Goal: Task Accomplishment & Management: Manage account settings

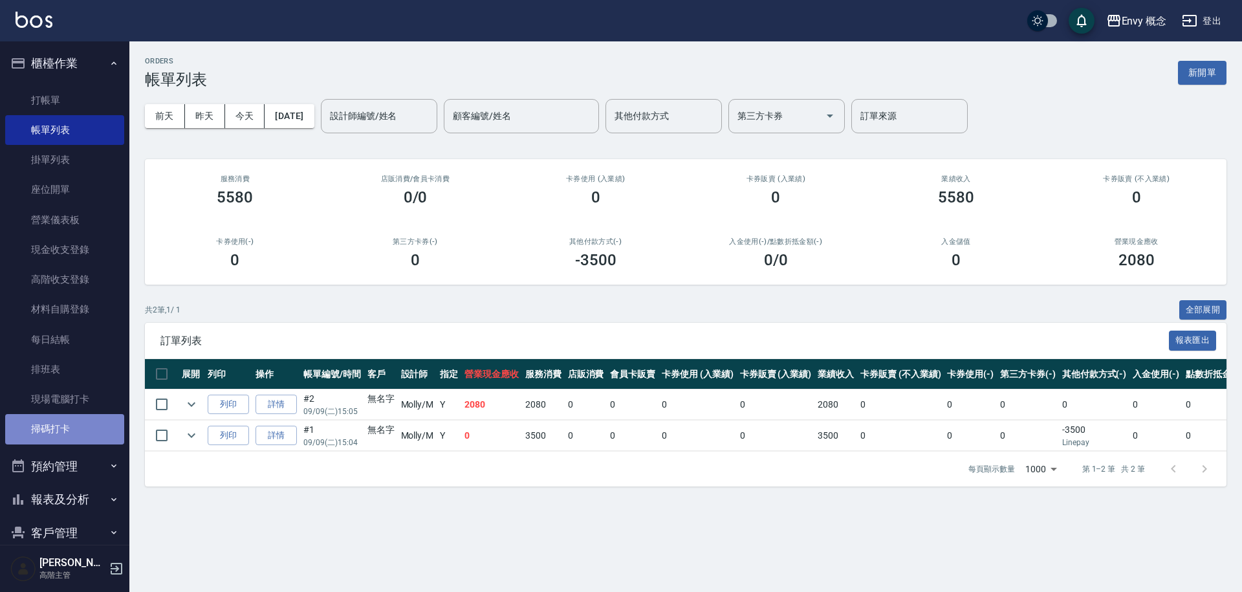
click at [91, 434] on link "掃碼打卡" at bounding box center [64, 429] width 119 height 30
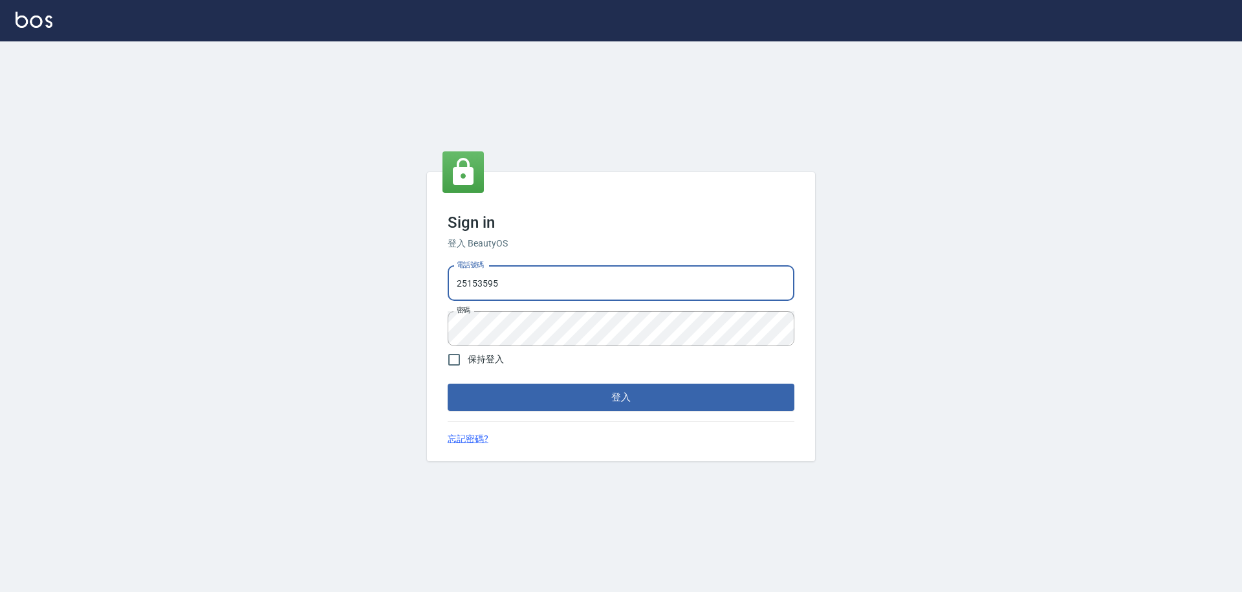
drag, startPoint x: 497, startPoint y: 285, endPoint x: 429, endPoint y: 280, distance: 68.1
click at [429, 280] on div "Sign in 登入 BeautyOS 電話號碼 25153595 電話號碼 密碼 密碼 保持登入 登入 忘記密碼?" at bounding box center [621, 316] width 388 height 289
type input "０"
type input "0930889212"
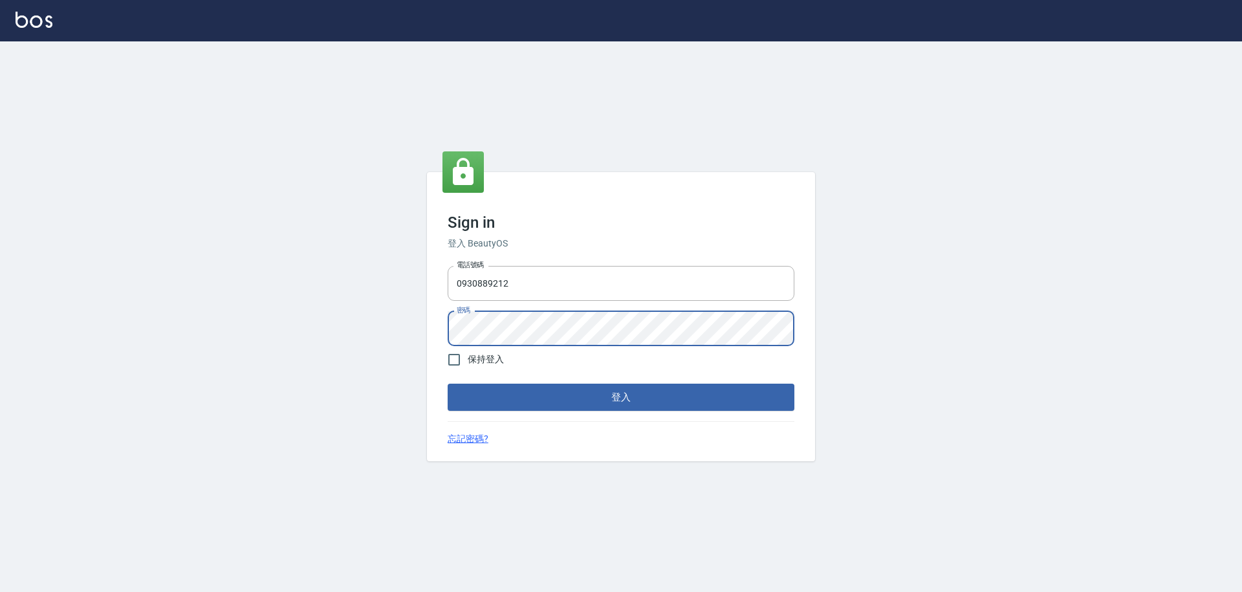
click at [405, 327] on div "Sign in 登入 BeautyOS 電話號碼 0930889212 電話號碼 密碼 密碼 保持登入 登入 忘記密碼?" at bounding box center [621, 316] width 1242 height 550
click at [447, 383] on button "登入" at bounding box center [620, 396] width 347 height 27
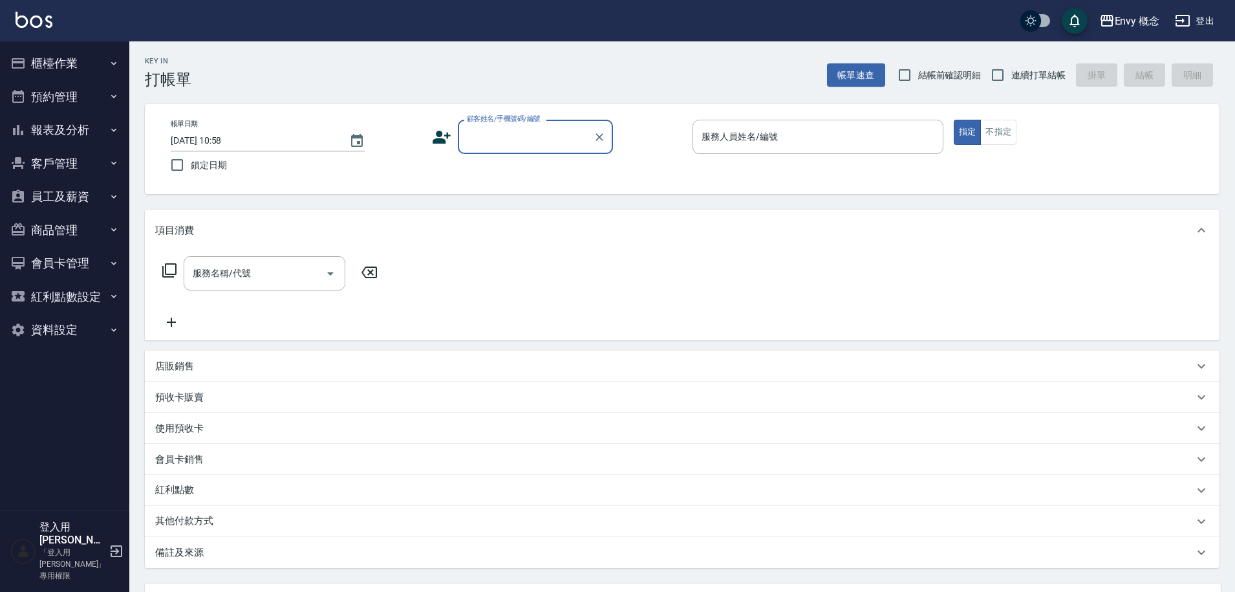
click at [85, 66] on button "櫃檯作業" at bounding box center [64, 64] width 119 height 34
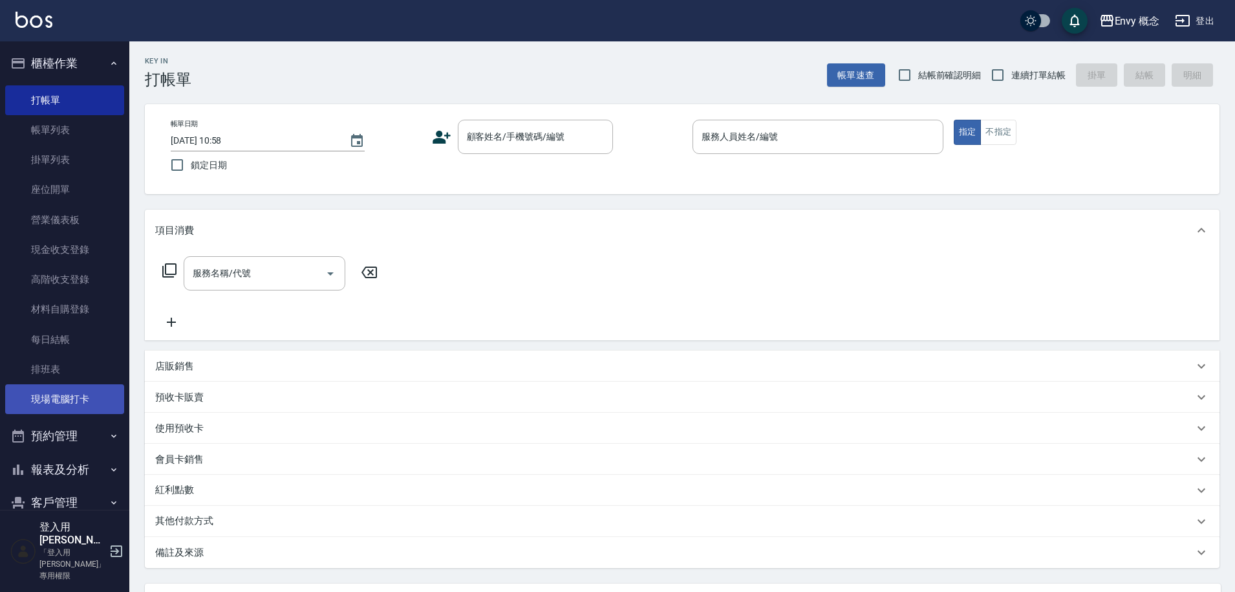
click at [92, 403] on link "現場電腦打卡" at bounding box center [64, 399] width 119 height 30
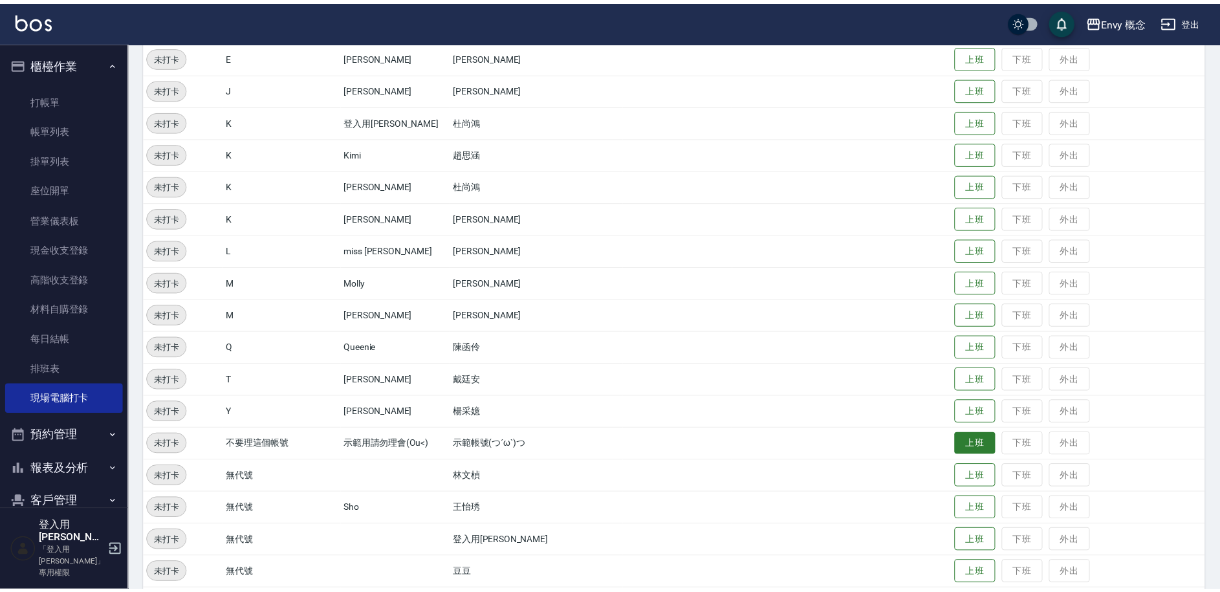
scroll to position [248, 0]
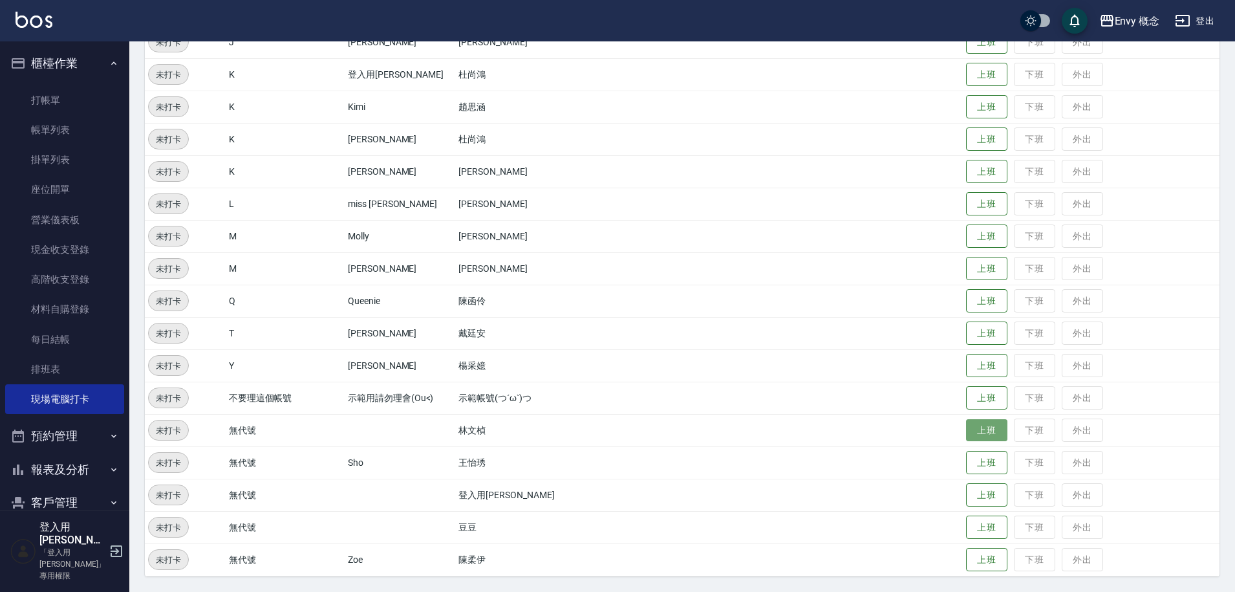
click at [969, 435] on button "上班" at bounding box center [986, 430] width 41 height 23
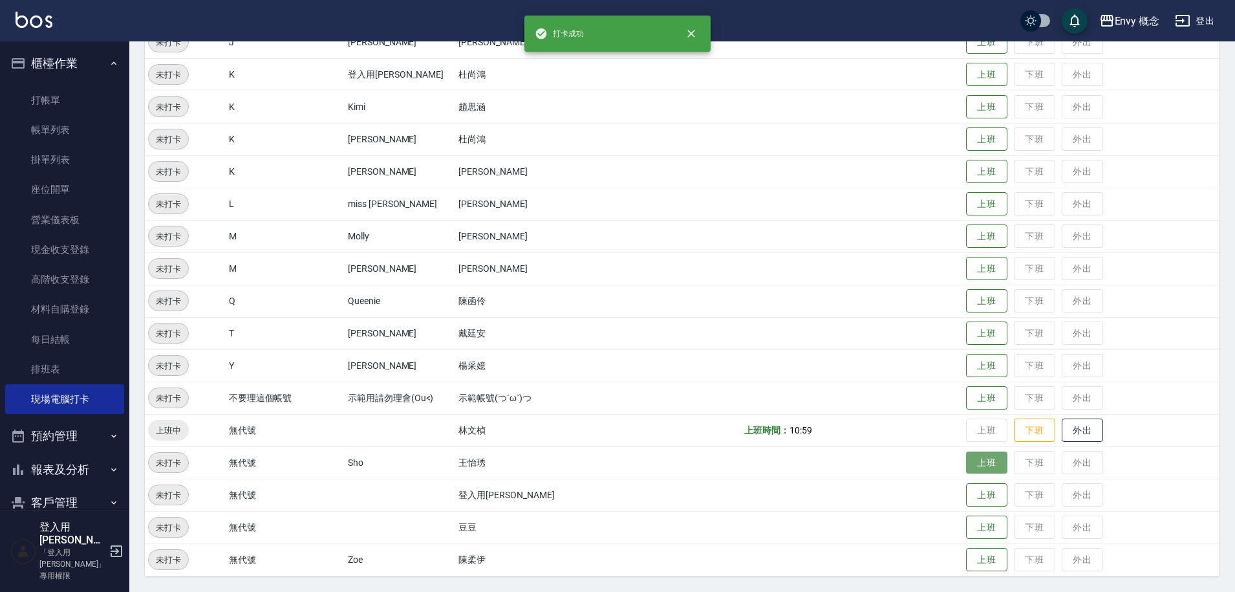
click at [966, 465] on button "上班" at bounding box center [986, 462] width 41 height 23
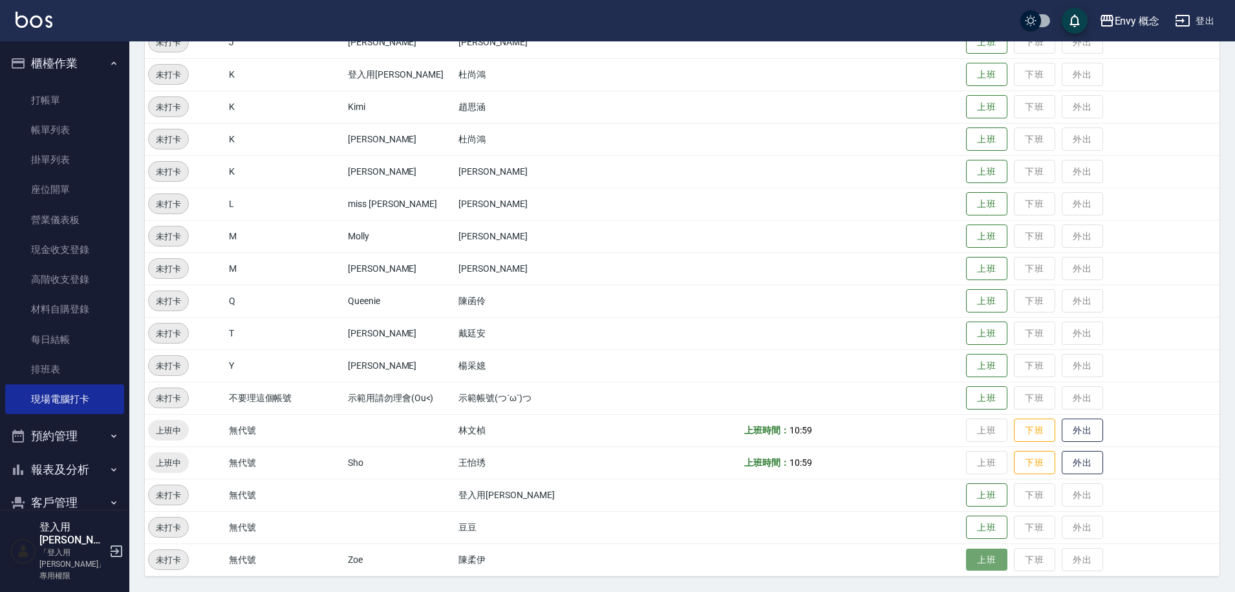
click at [978, 560] on button "上班" at bounding box center [986, 559] width 41 height 23
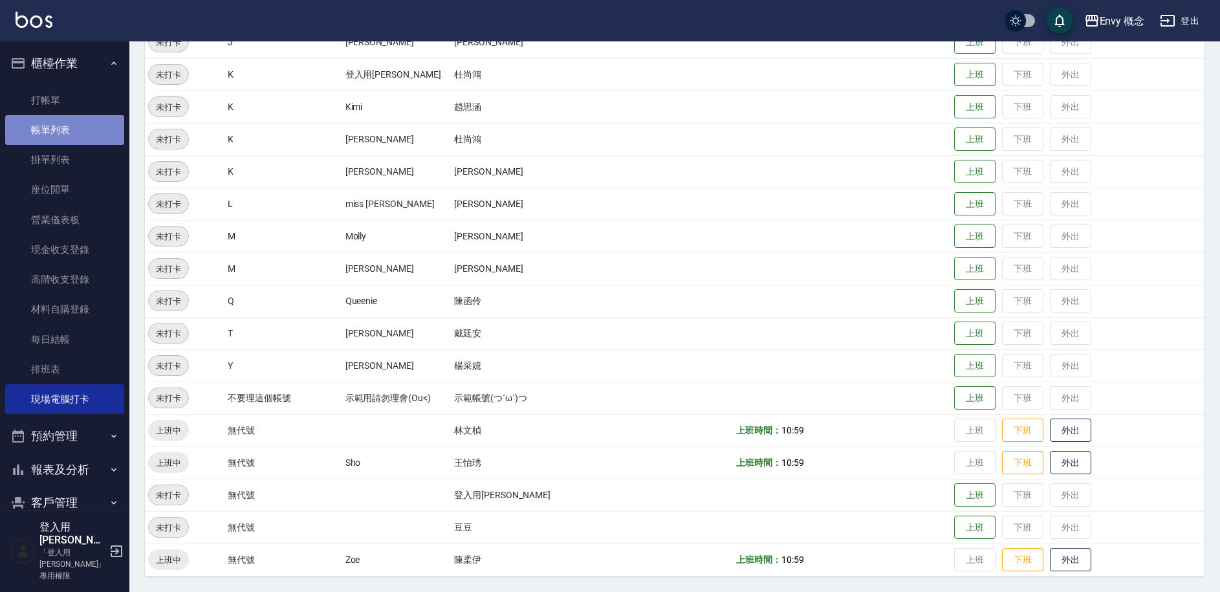
click at [76, 125] on link "帳單列表" at bounding box center [64, 130] width 119 height 30
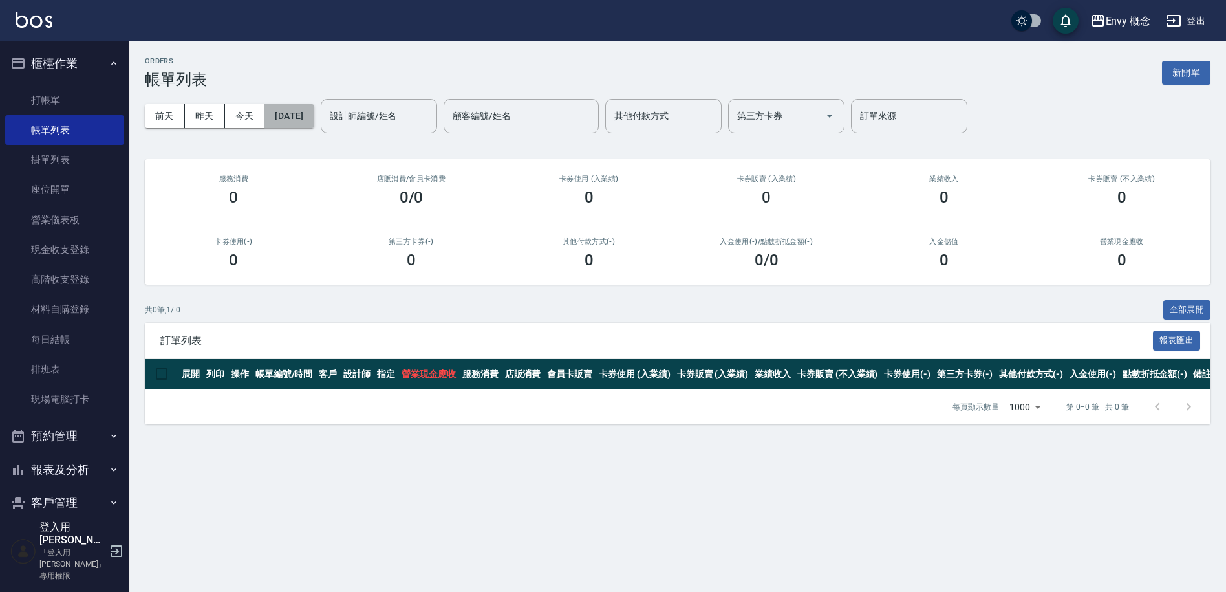
click at [295, 118] on button "[DATE]" at bounding box center [288, 116] width 49 height 24
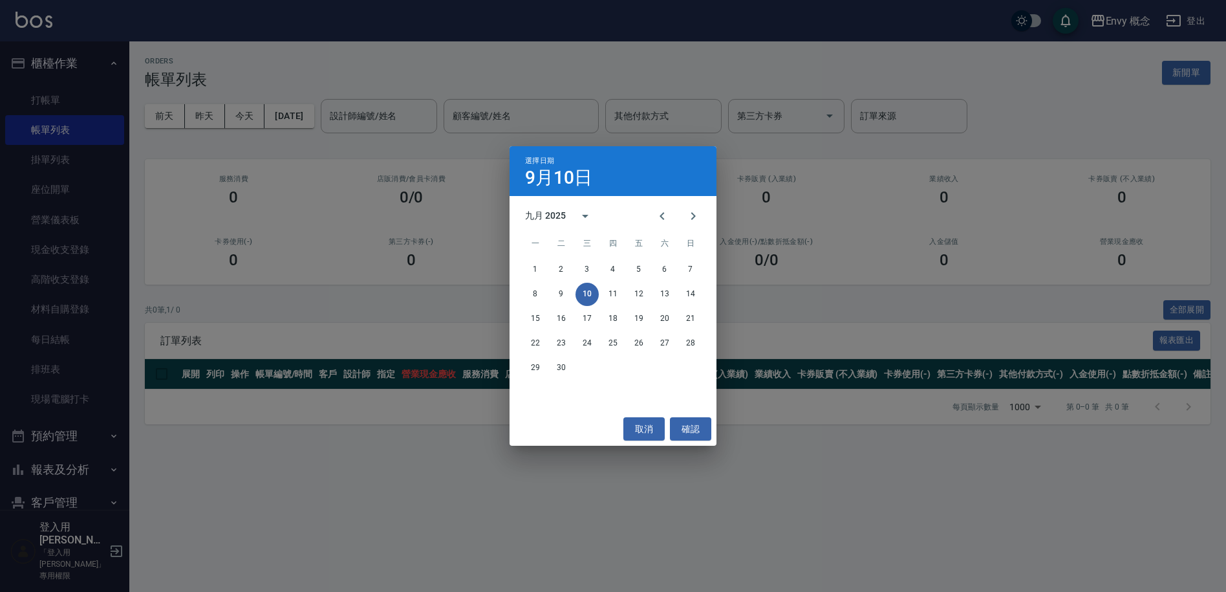
drag, startPoint x: 151, startPoint y: 378, endPoint x: 115, endPoint y: 422, distance: 56.6
click at [151, 379] on div "選擇日期 9月10日 九月 2025 一 二 三 四 五 六 日 1 2 3 4 5 6 7 8 9 10 11 12 13 14 15 16 17 18 1…" at bounding box center [613, 296] width 1226 height 592
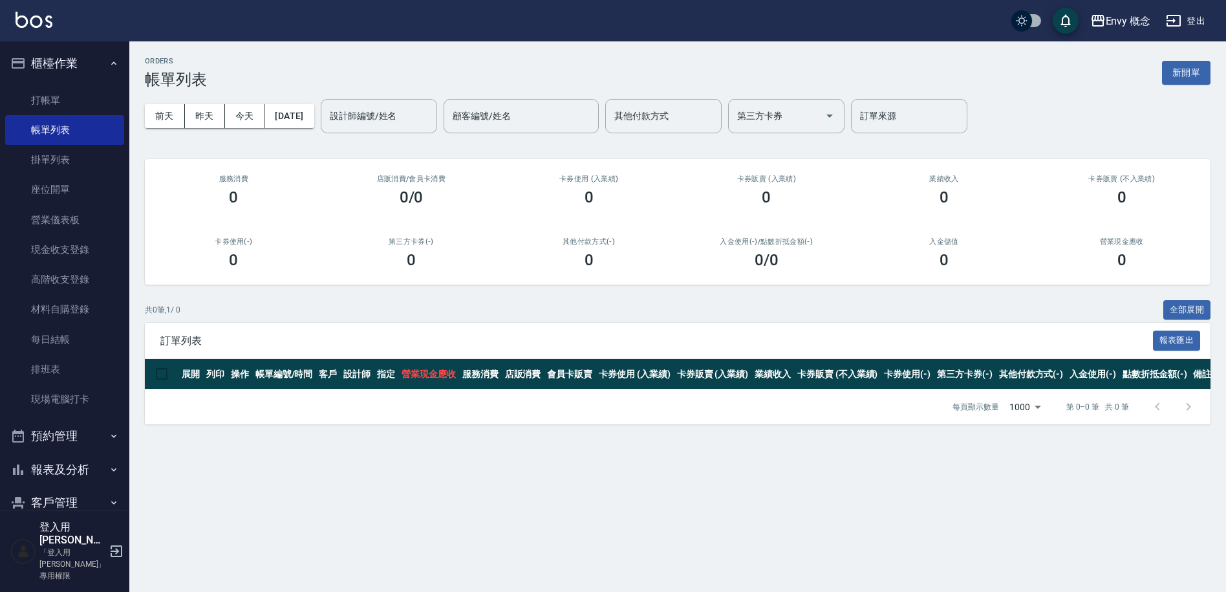
click at [80, 474] on button "報表及分析" at bounding box center [64, 470] width 119 height 34
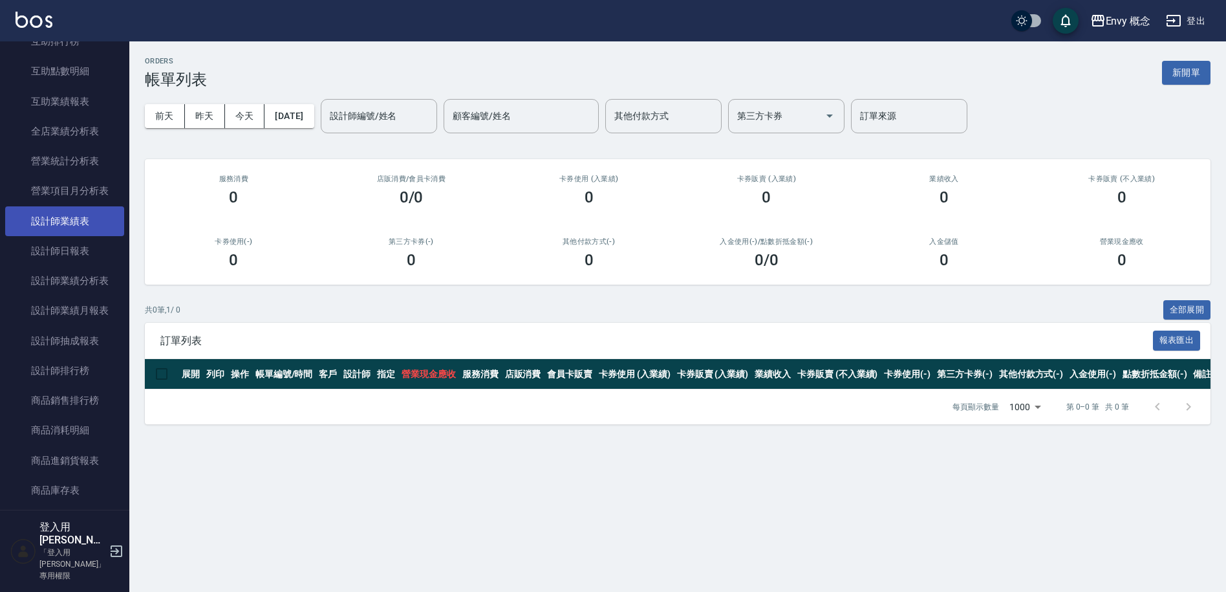
scroll to position [710, 0]
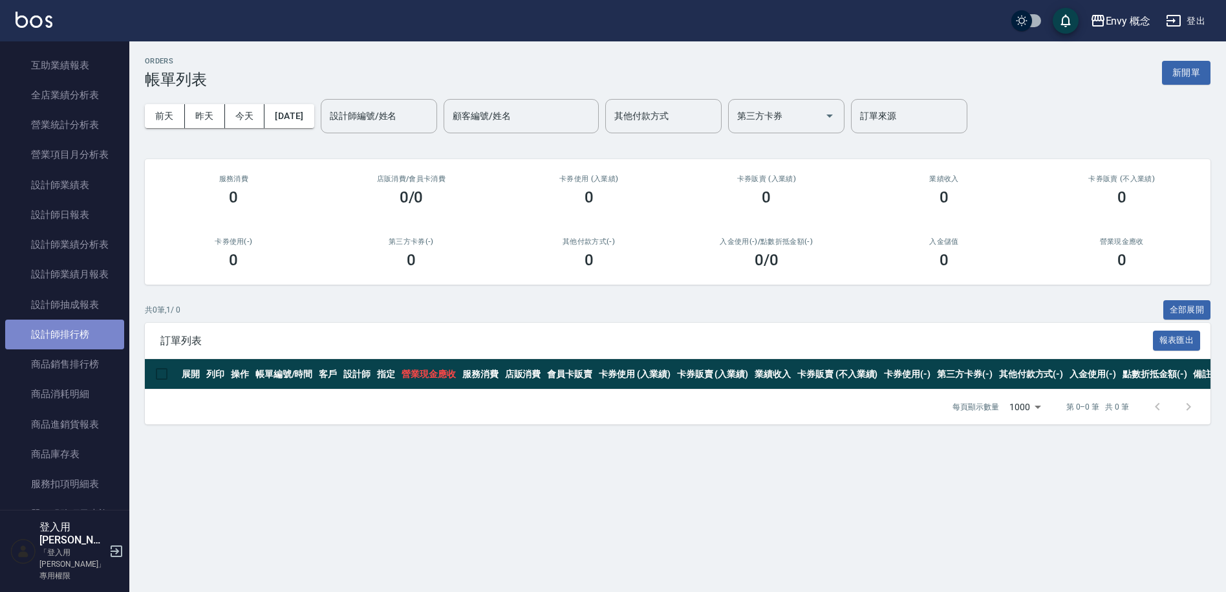
click at [83, 332] on link "設計師排行榜" at bounding box center [64, 334] width 119 height 30
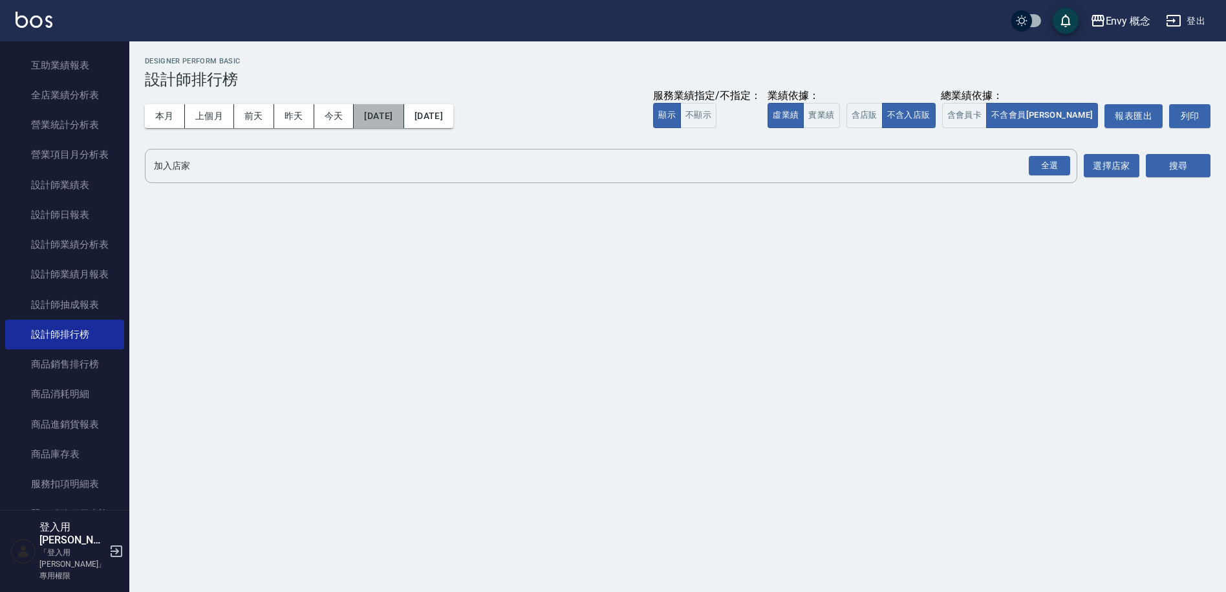
click at [396, 116] on button "[DATE]" at bounding box center [379, 116] width 50 height 24
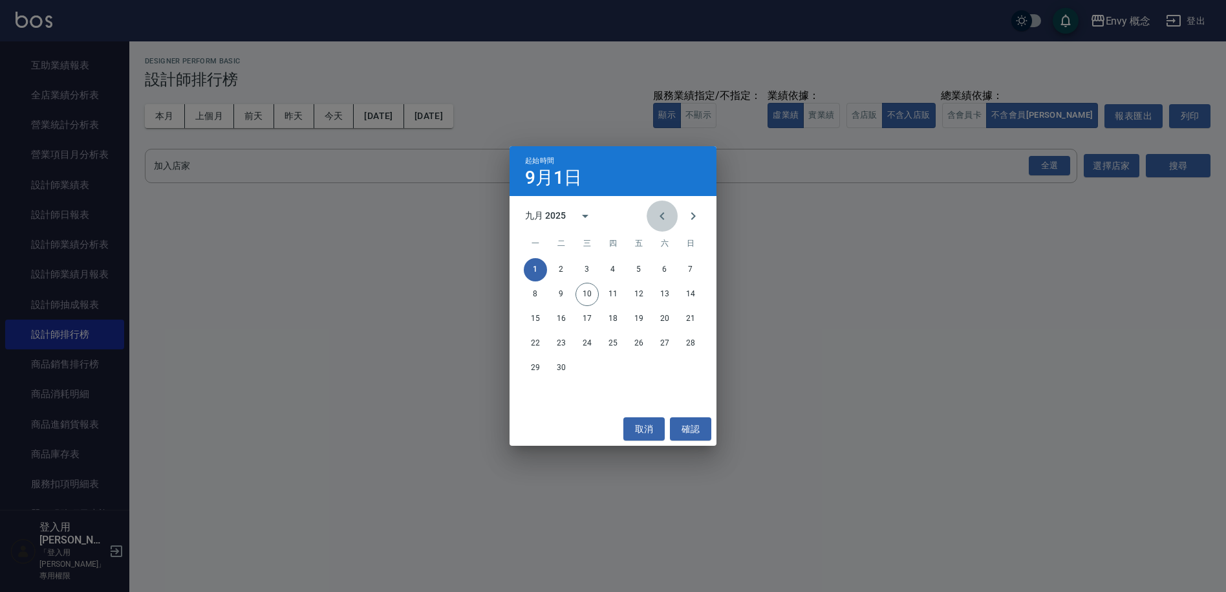
click at [663, 219] on icon "Previous month" at bounding box center [662, 216] width 5 height 8
click at [634, 266] on button "1" at bounding box center [638, 269] width 23 height 23
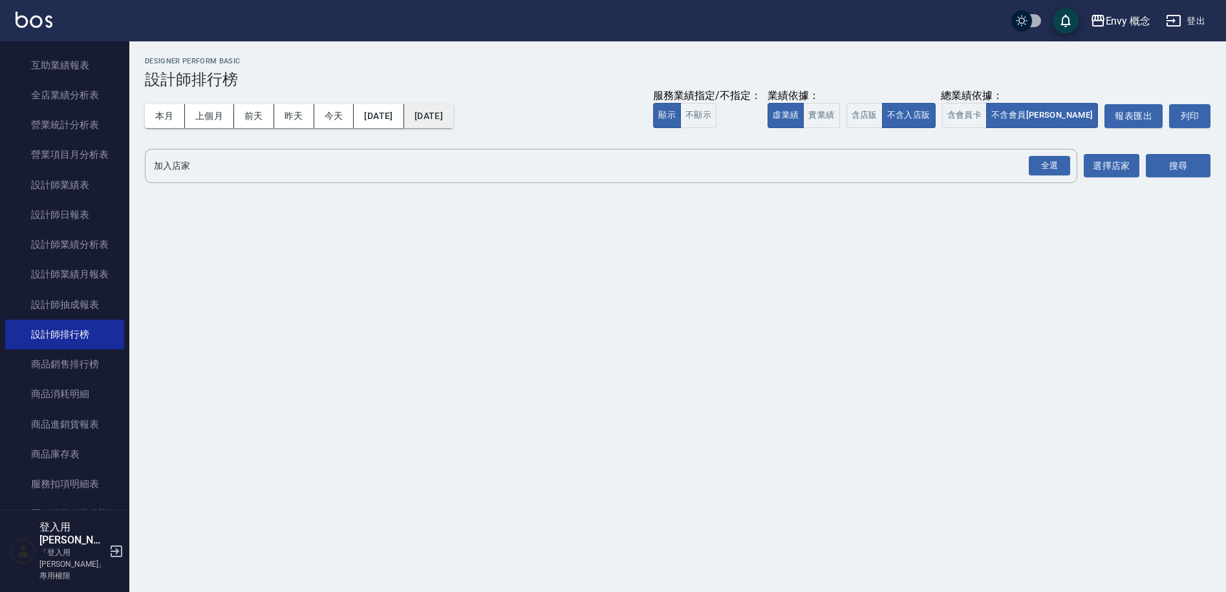
click at [453, 113] on button "[DATE]" at bounding box center [428, 116] width 49 height 24
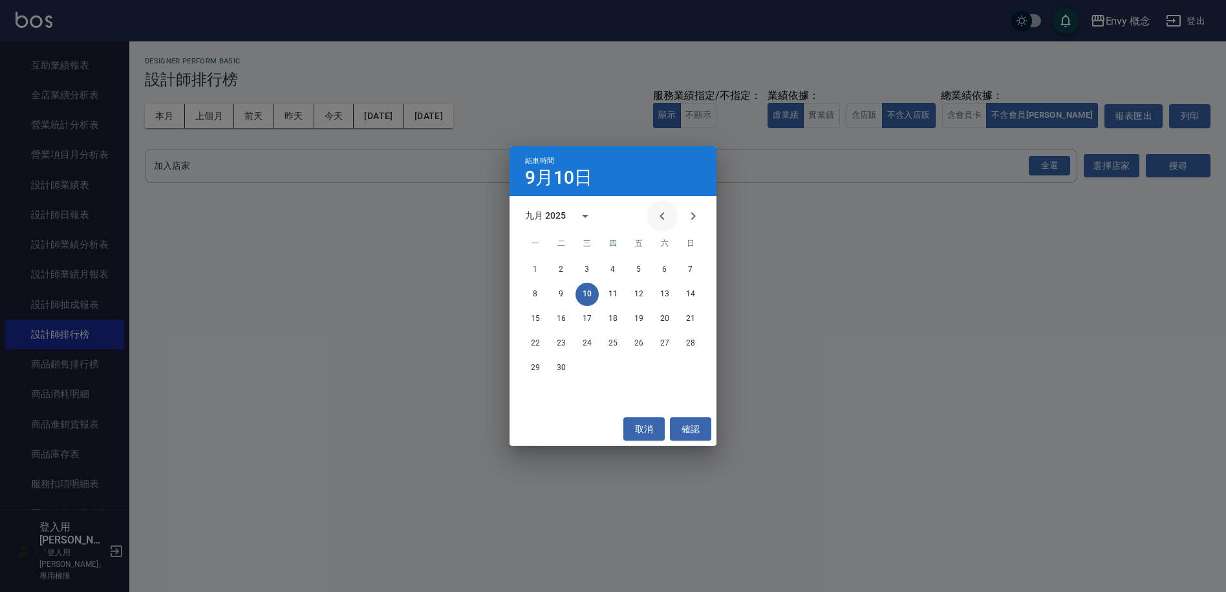
drag, startPoint x: 653, startPoint y: 216, endPoint x: 651, endPoint y: 233, distance: 17.7
click at [654, 217] on button "Previous month" at bounding box center [662, 215] width 31 height 31
click at [689, 373] on button "31" at bounding box center [690, 367] width 23 height 23
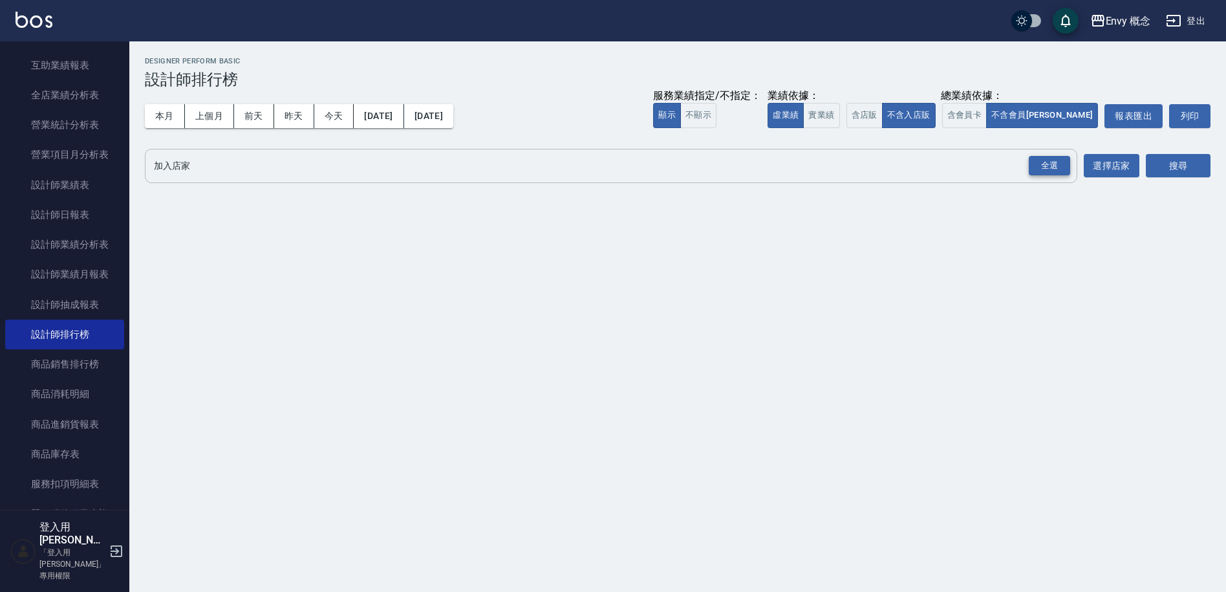
click at [1068, 167] on div "全選" at bounding box center [1049, 166] width 41 height 20
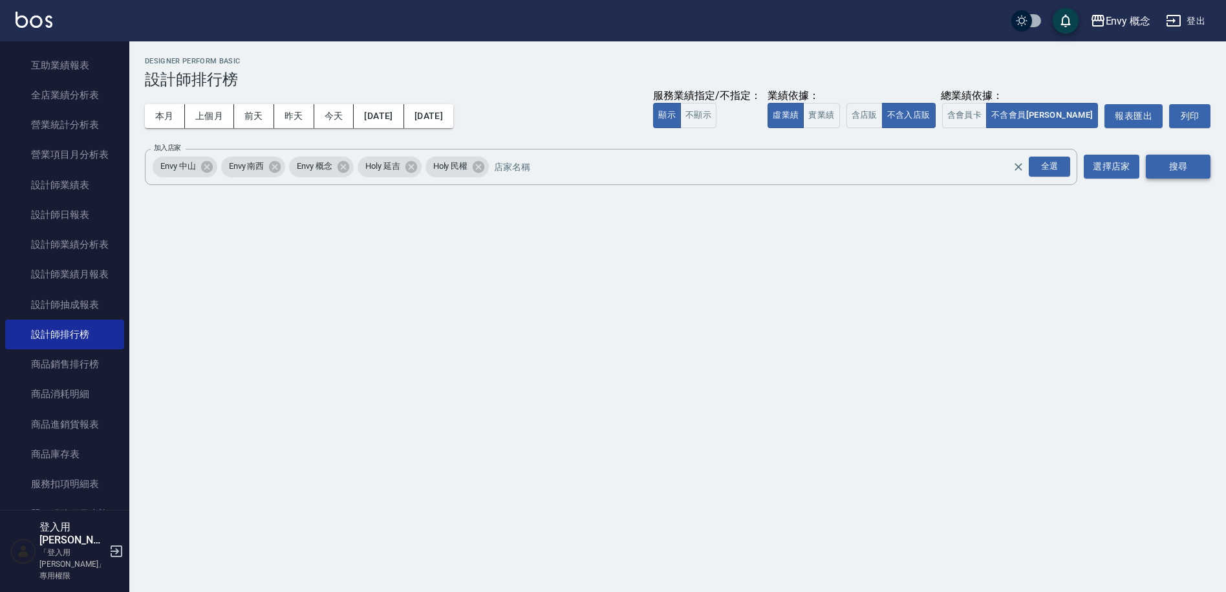
click at [1188, 165] on button "搜尋" at bounding box center [1178, 167] width 65 height 24
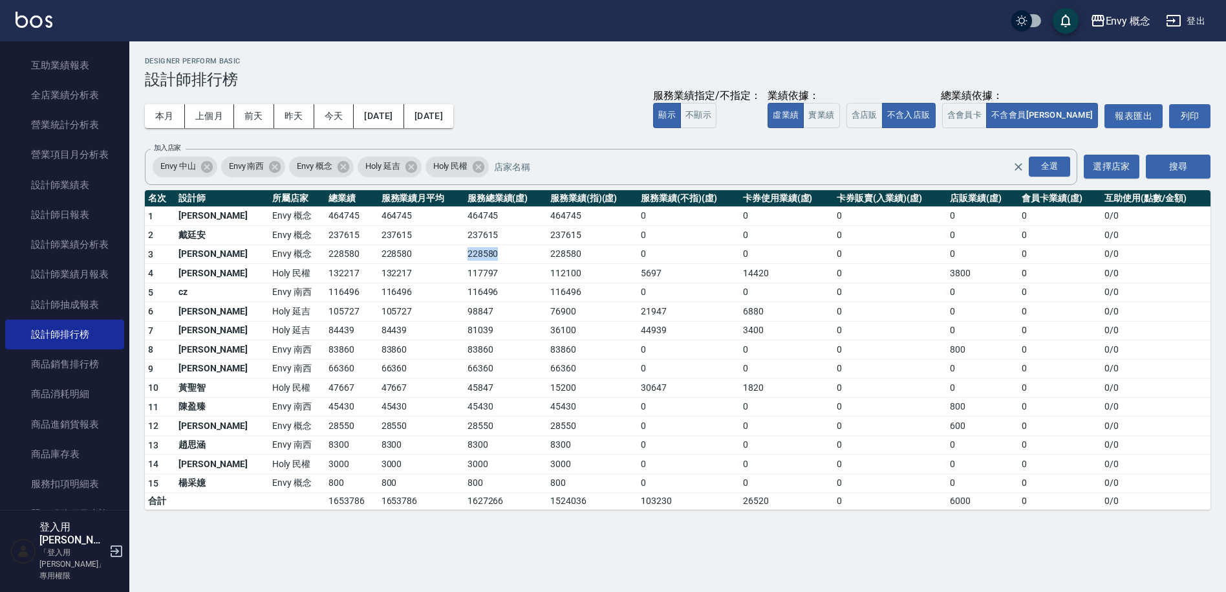
drag, startPoint x: 469, startPoint y: 248, endPoint x: 409, endPoint y: 254, distance: 60.4
click at [409, 254] on tr "3 黃光蔓 Envy 概念 228580 228580 228580 228580 0 0 0 0 0 0 / 0" at bounding box center [678, 253] width 1066 height 19
click at [547, 266] on td "112100" at bounding box center [592, 273] width 91 height 19
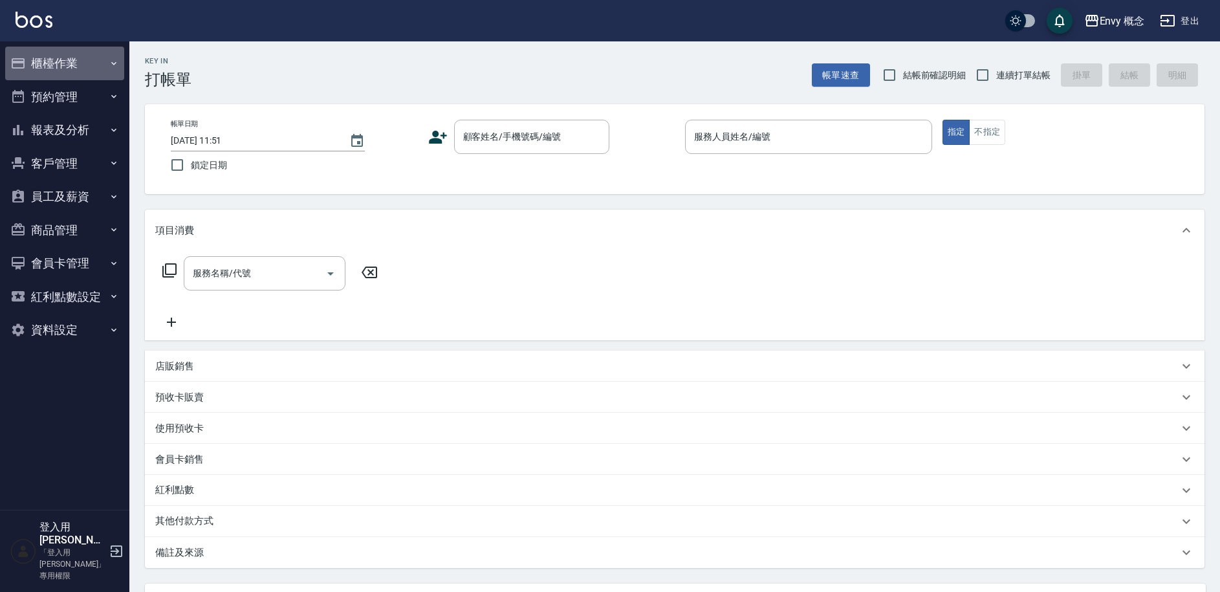
click at [72, 76] on button "櫃檯作業" at bounding box center [64, 64] width 119 height 34
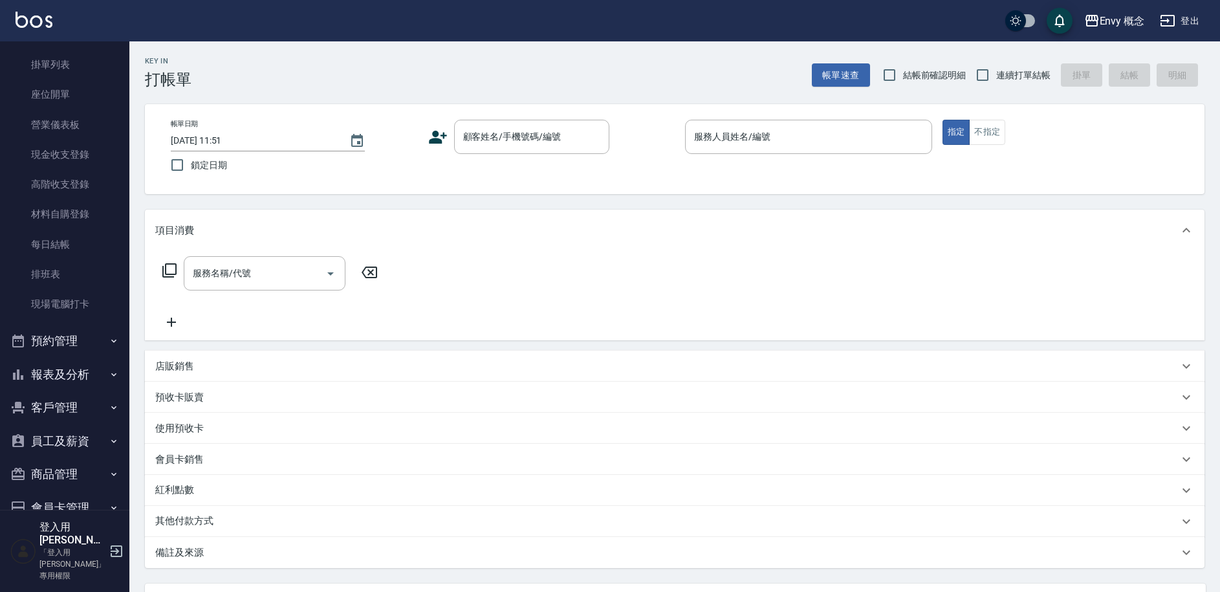
scroll to position [167, 0]
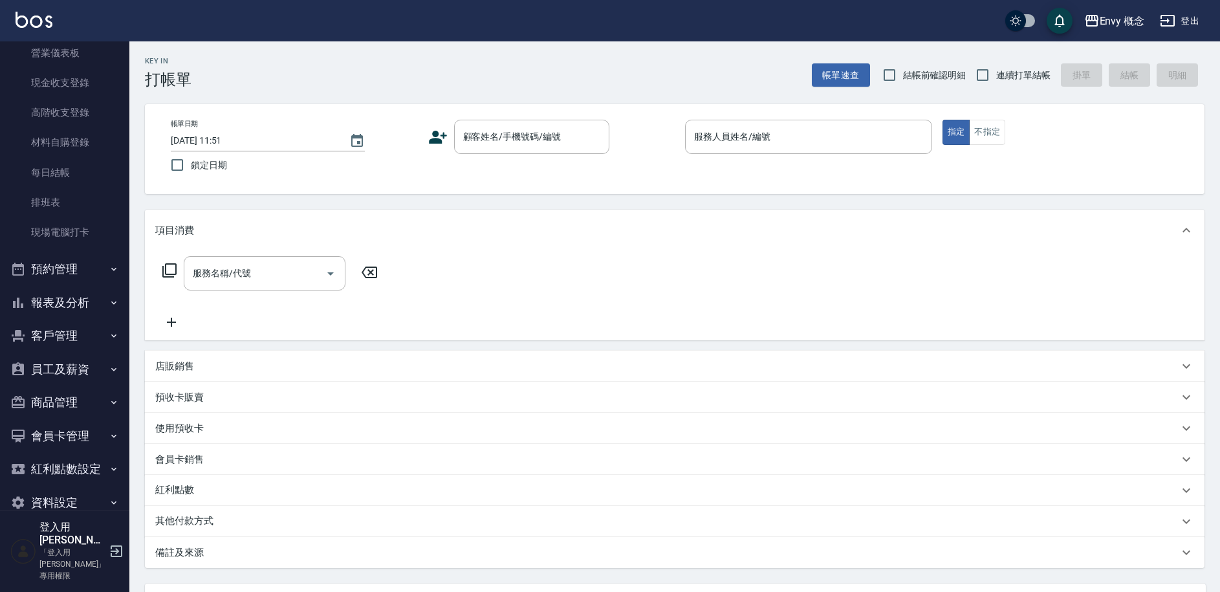
click at [58, 309] on button "報表及分析" at bounding box center [64, 303] width 119 height 34
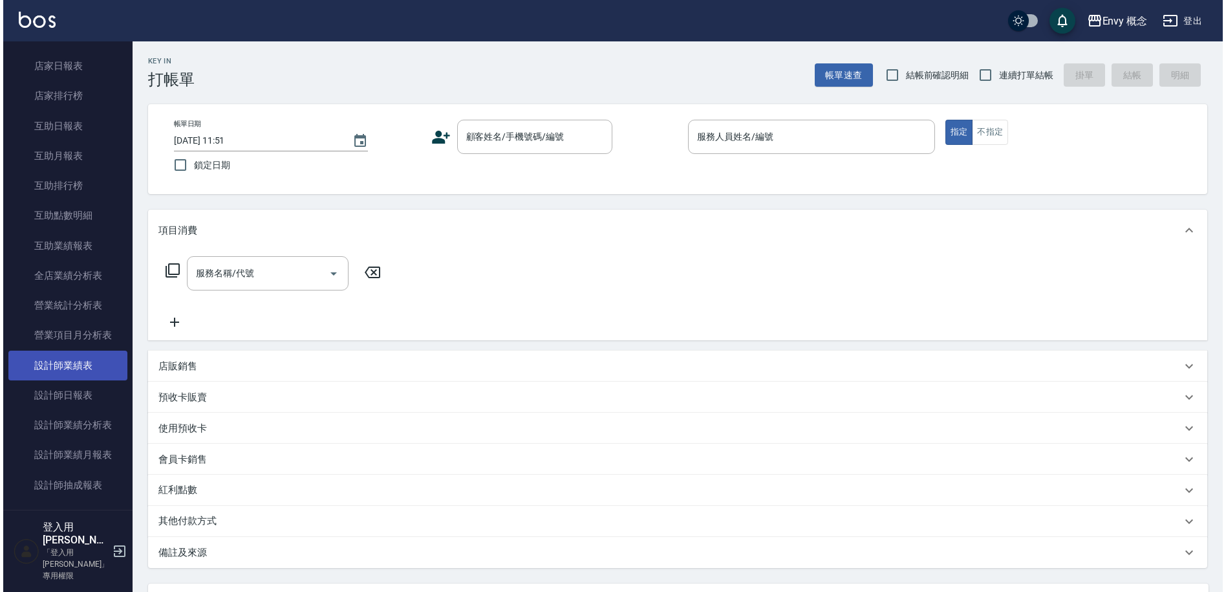
scroll to position [616, 0]
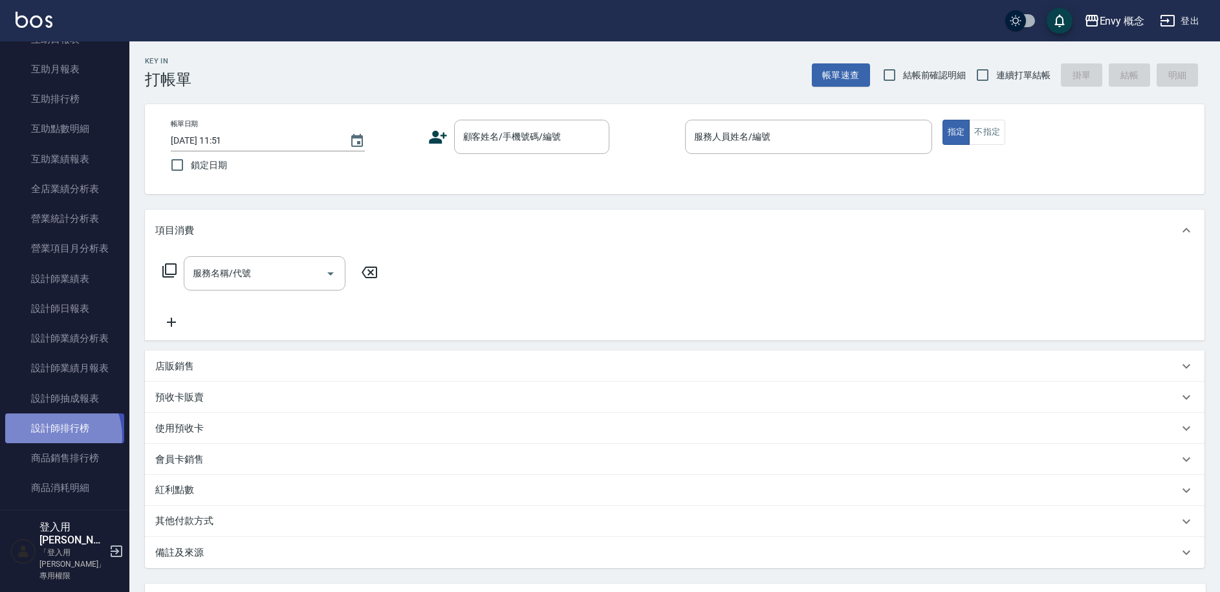
click at [49, 436] on link "設計師排行榜" at bounding box center [64, 428] width 119 height 30
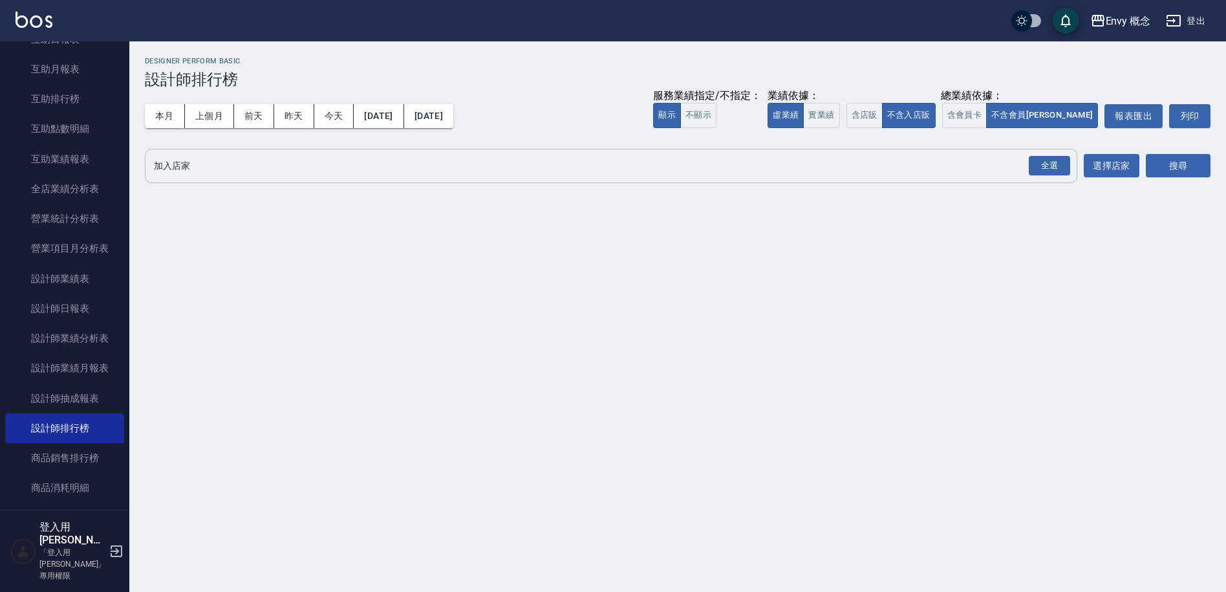
click at [307, 175] on input "加入店家" at bounding box center [601, 166] width 901 height 23
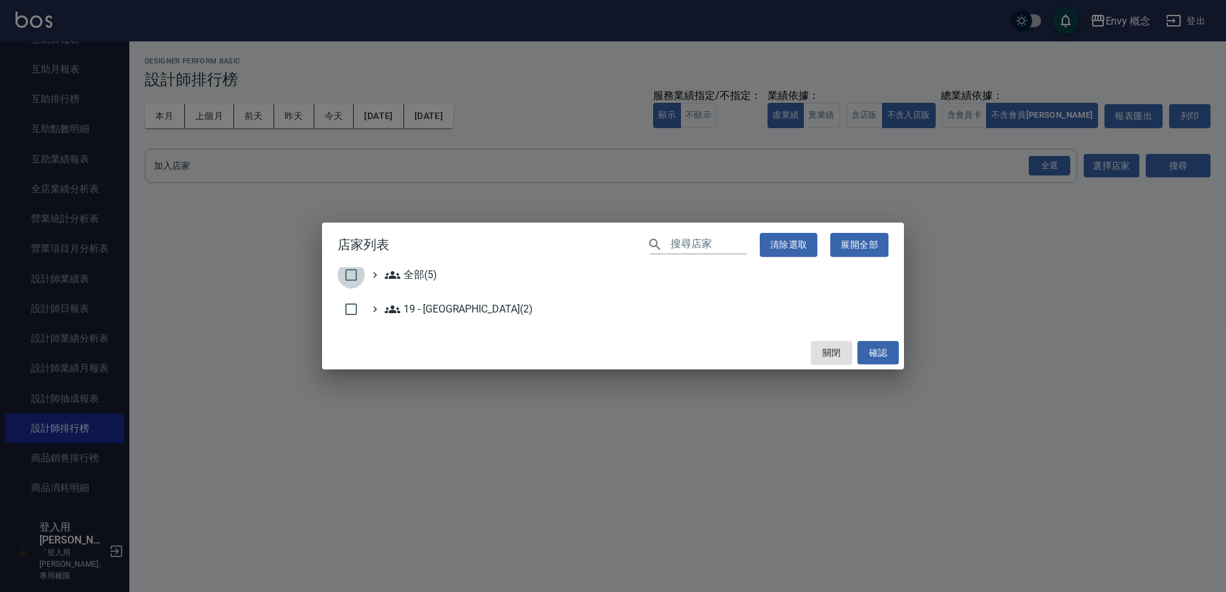
drag, startPoint x: 361, startPoint y: 280, endPoint x: 389, endPoint y: 295, distance: 31.5
click at [360, 280] on input "checkbox" at bounding box center [351, 274] width 27 height 27
checkbox input "true"
click at [893, 352] on button "確認" at bounding box center [877, 353] width 41 height 24
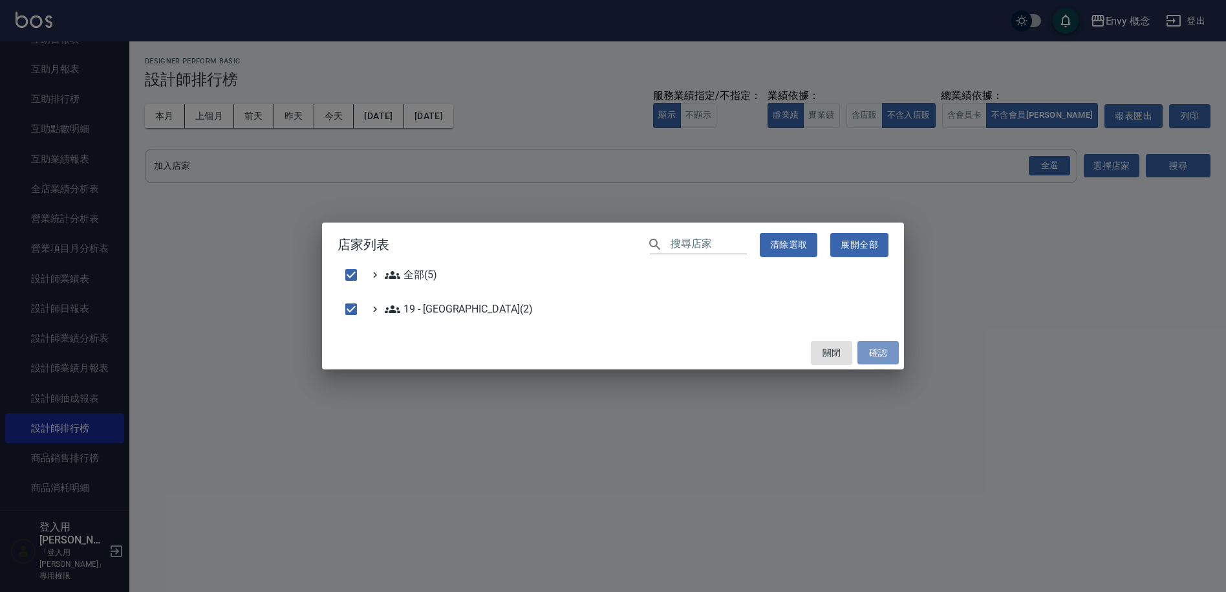
checkbox input "false"
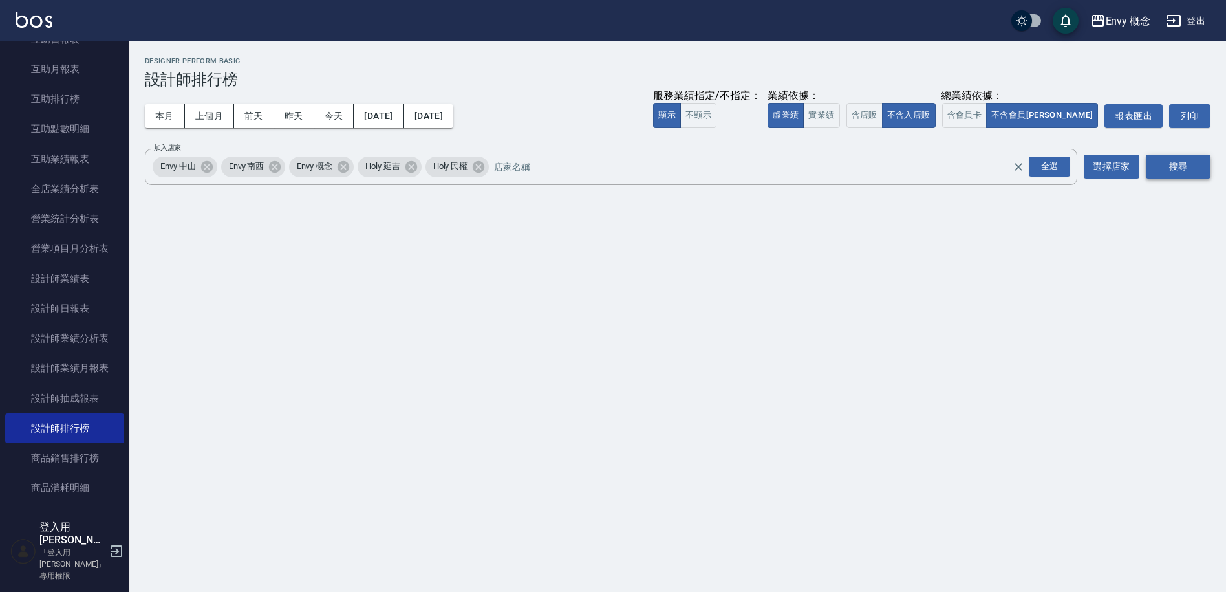
click at [1165, 169] on button "搜尋" at bounding box center [1178, 167] width 65 height 24
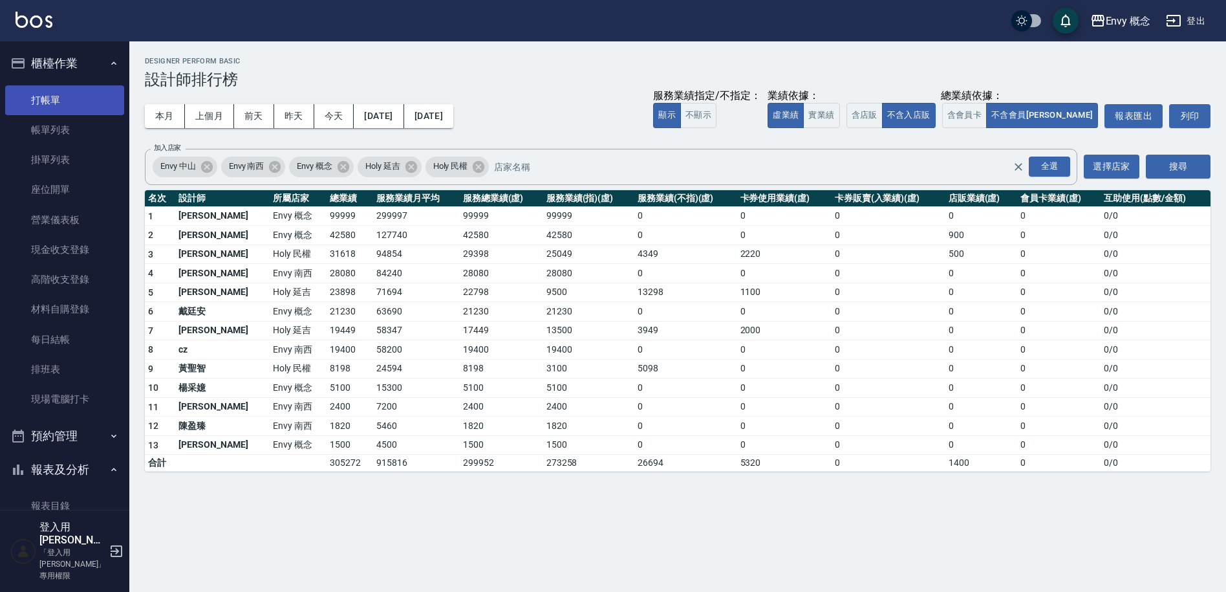
click at [30, 92] on link "打帳單" at bounding box center [64, 100] width 119 height 30
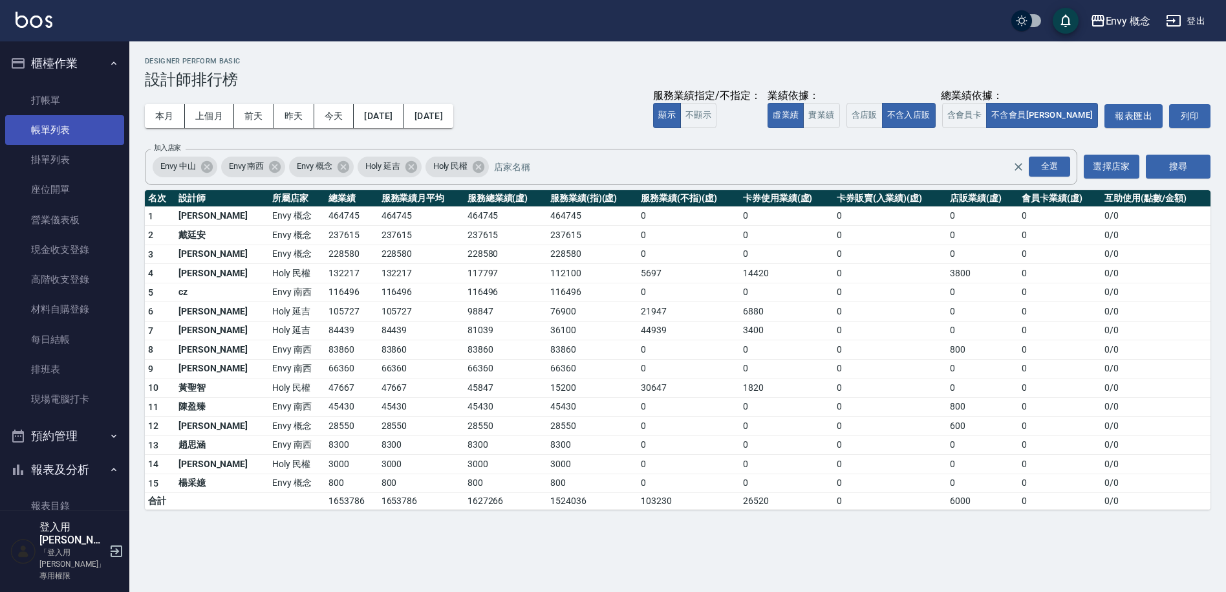
click at [78, 139] on link "帳單列表" at bounding box center [64, 130] width 119 height 30
